Goal: Task Accomplishment & Management: Manage account settings

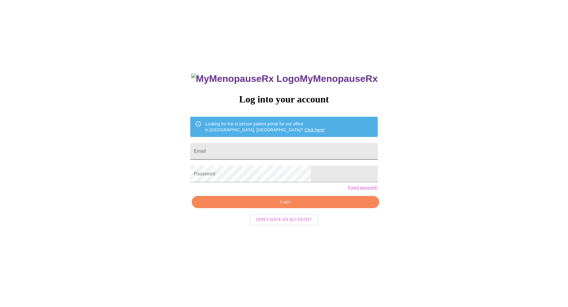
click at [260, 145] on input "Email" at bounding box center [283, 151] width 187 height 17
type input "[EMAIL_ADDRESS][DOMAIN_NAME]"
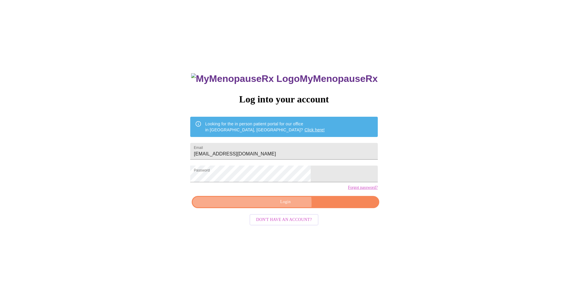
click at [274, 206] on span "Login" at bounding box center [284, 201] width 173 height 7
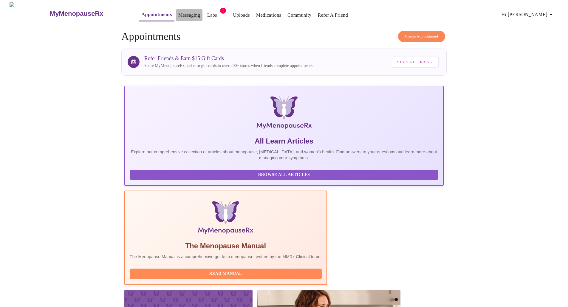
click at [178, 14] on link "Messaging" at bounding box center [189, 15] width 22 height 8
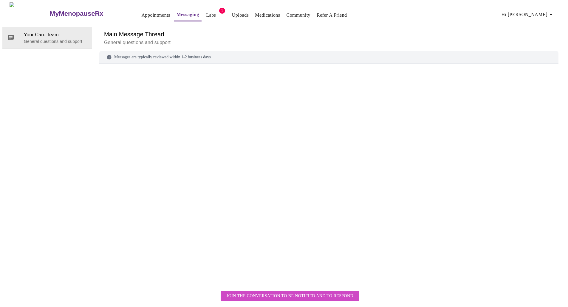
scroll to position [22, 0]
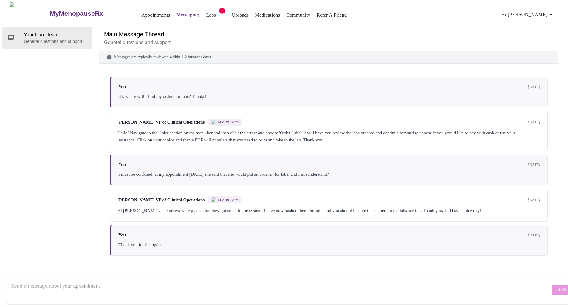
click at [191, 280] on textarea "Send a message about your appointment" at bounding box center [280, 289] width 539 height 19
click at [85, 292] on textarea "Hello, My first two weeks were great bu tI have developed severe nausea the las…" at bounding box center [280, 289] width 539 height 19
click at [208, 287] on textarea "Hello, My first two weeks were great but I have developed severe nausea the las…" at bounding box center [280, 289] width 539 height 19
click at [207, 288] on textarea "Hello, My first two weeks were great but I have developed severe nausea the las…" at bounding box center [280, 289] width 539 height 19
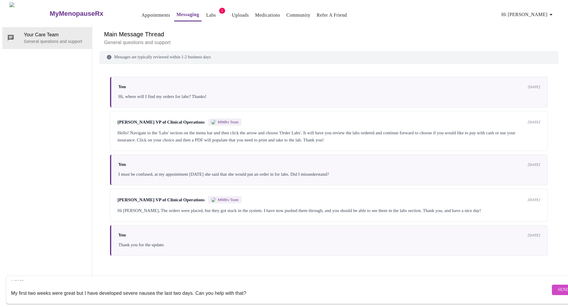
scroll to position [18, 0]
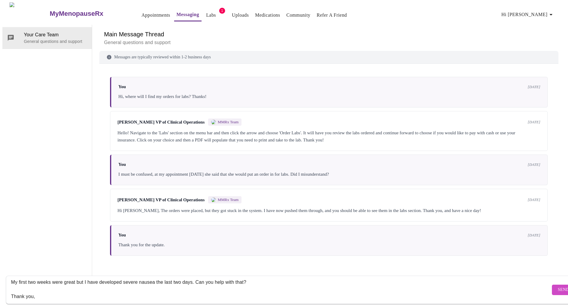
type textarea "Hello, My first two weeks were great but I have developed severe nausea the las…"
click at [557, 287] on span "Send" at bounding box center [562, 289] width 11 height 7
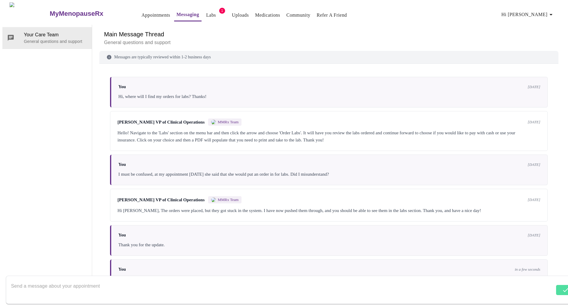
scroll to position [16, 0]
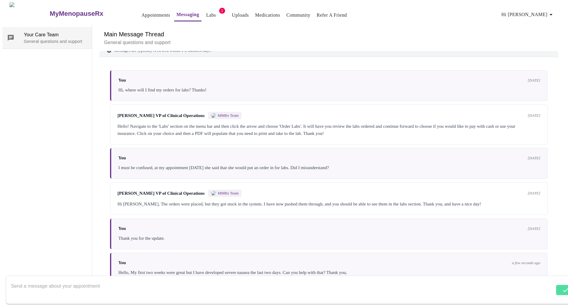
click at [52, 38] on p "General questions and support" at bounding box center [55, 41] width 63 height 6
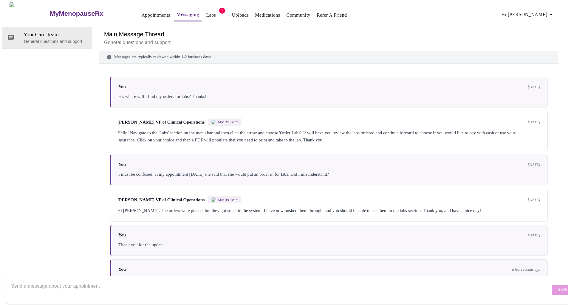
scroll to position [0, 0]
click at [255, 13] on link "Medications" at bounding box center [267, 15] width 25 height 8
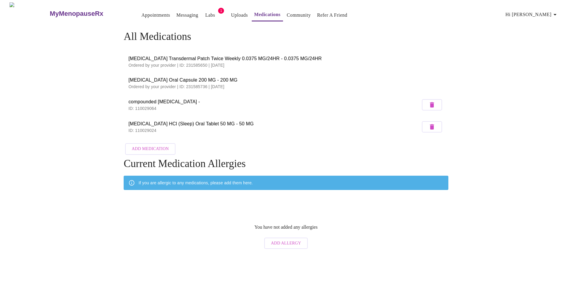
click at [161, 146] on span "Add Medication" at bounding box center [150, 148] width 37 height 7
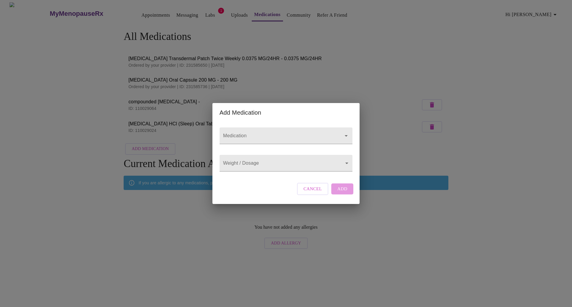
click at [316, 193] on span "Cancel" at bounding box center [313, 189] width 18 height 8
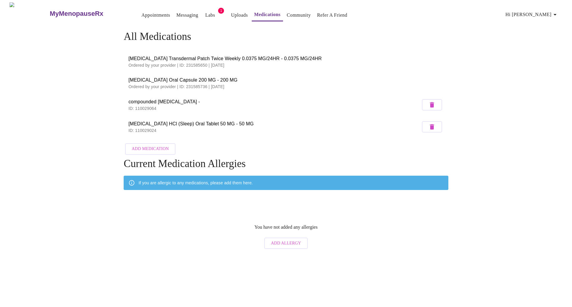
click at [288, 13] on link "Community" at bounding box center [299, 15] width 24 height 8
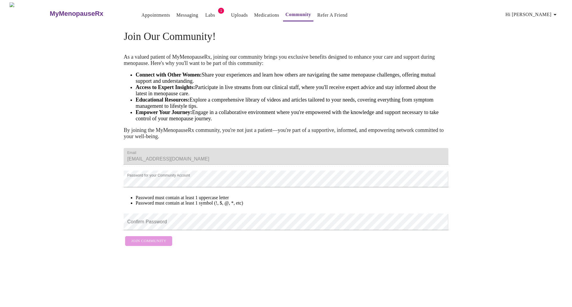
click at [153, 249] on form "Email [EMAIL_ADDRESS][DOMAIN_NAME] Password for your Community Account Password…" at bounding box center [286, 197] width 325 height 104
click at [123, 199] on div "Join Our Community! As a valued patient of MyMenopauseRx, joining our community…" at bounding box center [285, 137] width 381 height 224
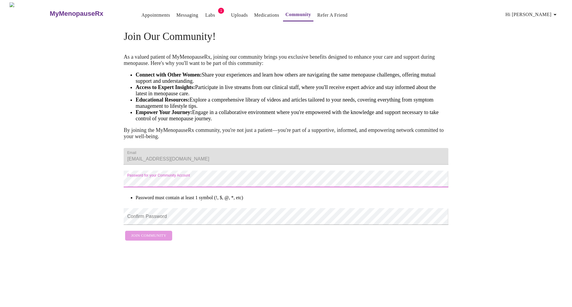
click at [113, 198] on div "Join Our Community! As a valued patient of MyMenopauseRx, joining our community…" at bounding box center [285, 134] width 381 height 219
click at [110, 198] on div "Join Our Community! As a valued patient of MyMenopauseRx, joining our community…" at bounding box center [285, 134] width 381 height 219
click at [100, 193] on div "Join Our Community! As a valued patient of MyMenopauseRx, joining our community…" at bounding box center [285, 134] width 381 height 219
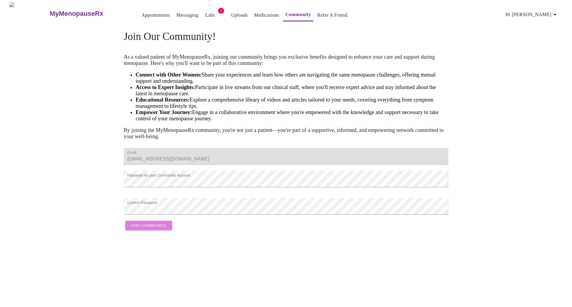
click at [132, 229] on span "Join Community" at bounding box center [148, 225] width 35 height 7
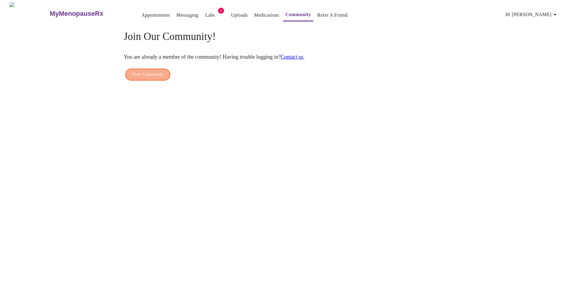
click at [149, 71] on span "View Community" at bounding box center [147, 74] width 31 height 7
click at [176, 13] on link "Messaging" at bounding box center [187, 15] width 22 height 8
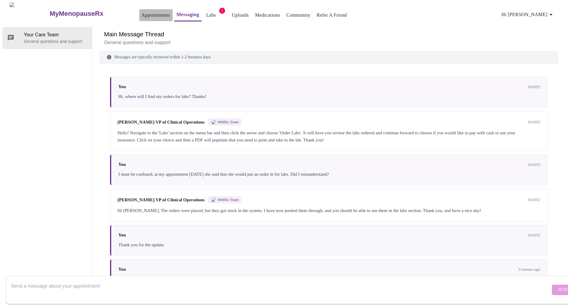
click at [143, 15] on link "Appointments" at bounding box center [156, 15] width 29 height 8
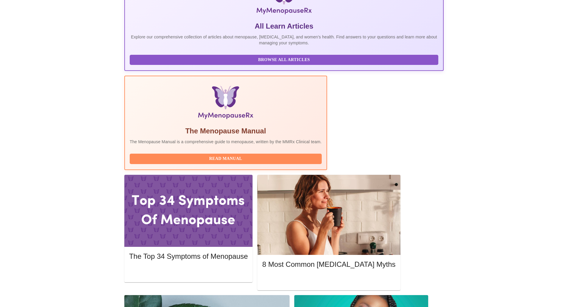
scroll to position [129, 0]
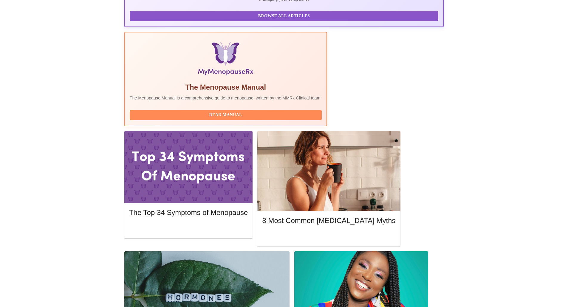
scroll to position [183, 0]
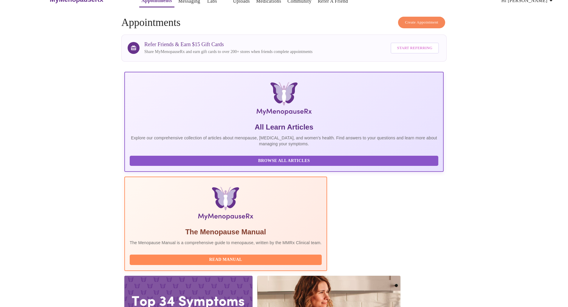
scroll to position [0, 0]
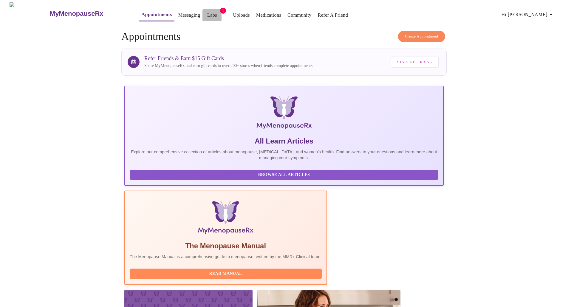
click at [207, 14] on link "Labs" at bounding box center [212, 15] width 10 height 8
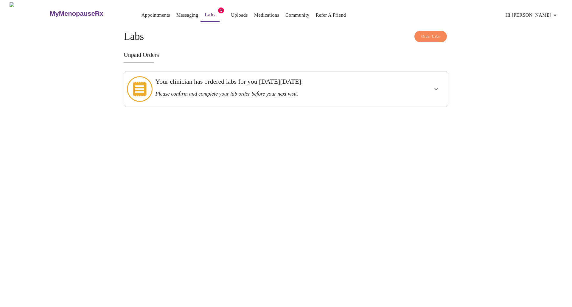
click at [347, 91] on h3 "Please confirm and complete your lab order before your next visit." at bounding box center [270, 94] width 230 height 6
click at [437, 86] on icon "show more" at bounding box center [436, 89] width 7 height 7
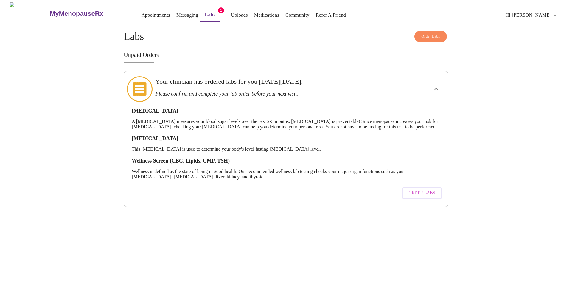
click at [160, 170] on p "Wellness is defined as the state of being in good health. Our recommended welln…" at bounding box center [286, 174] width 309 height 11
click at [413, 194] on span "Order Labs" at bounding box center [422, 193] width 27 height 7
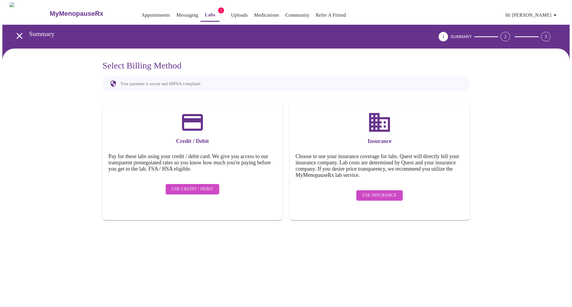
click at [375, 192] on span "Use Insurance" at bounding box center [379, 195] width 34 height 7
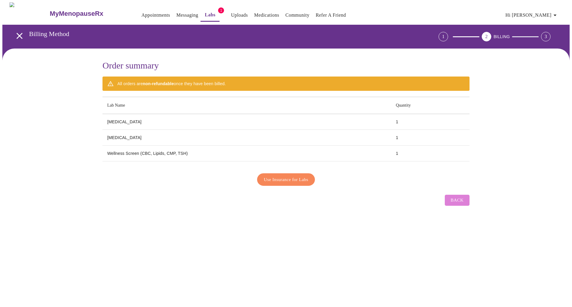
click at [452, 196] on span "Back" at bounding box center [457, 200] width 13 height 8
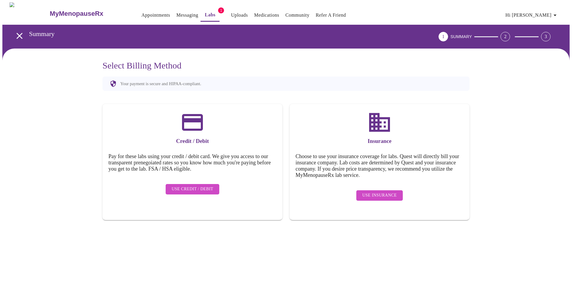
click at [176, 15] on link "Messaging" at bounding box center [187, 15] width 22 height 8
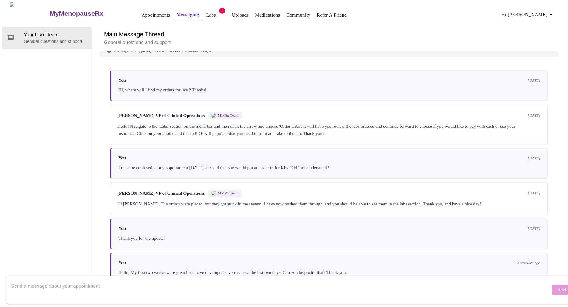
scroll to position [22, 0]
